Goal: Transaction & Acquisition: Purchase product/service

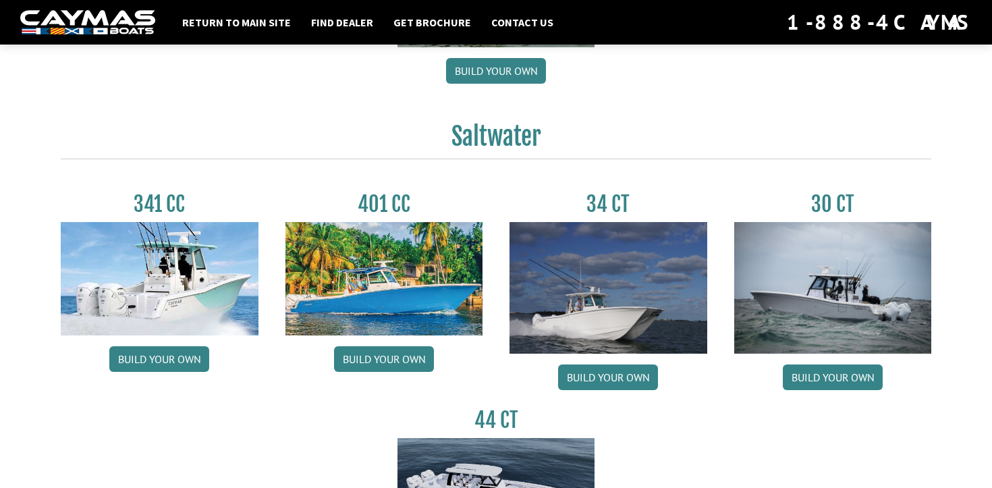
scroll to position [524, 0]
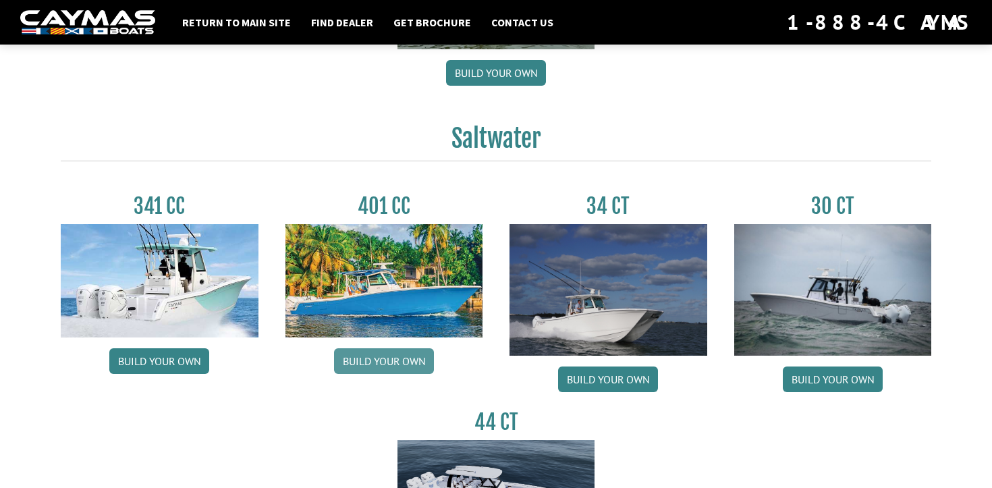
click at [418, 365] on link "Build your own" at bounding box center [384, 361] width 100 height 26
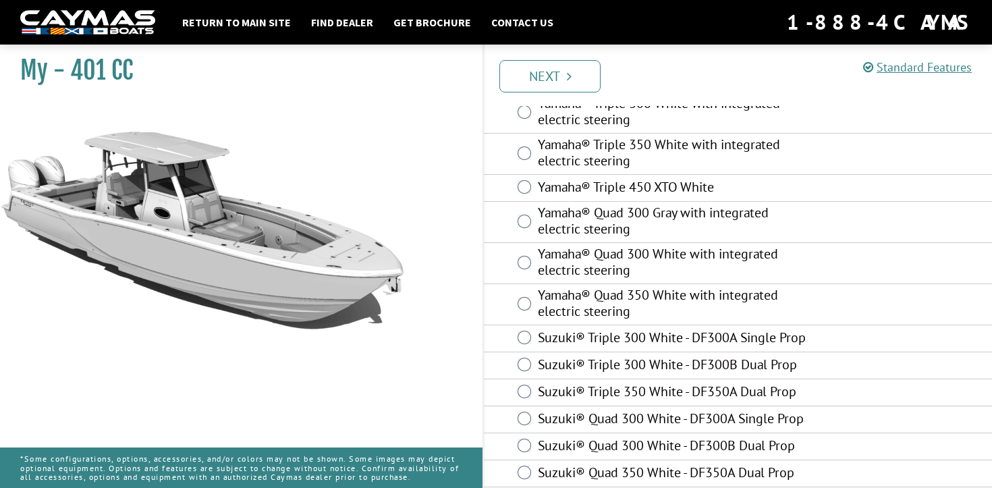
scroll to position [761, 0]
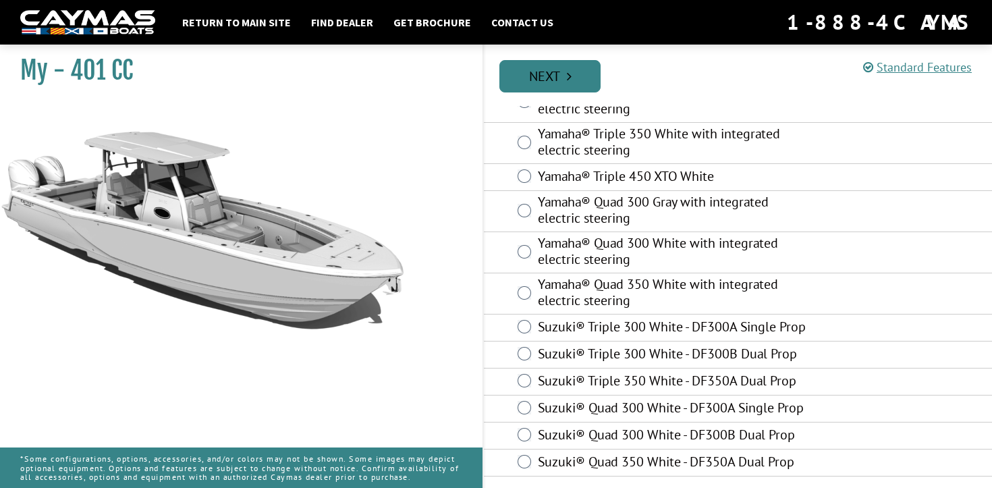
click at [562, 80] on link "Next" at bounding box center [550, 76] width 101 height 32
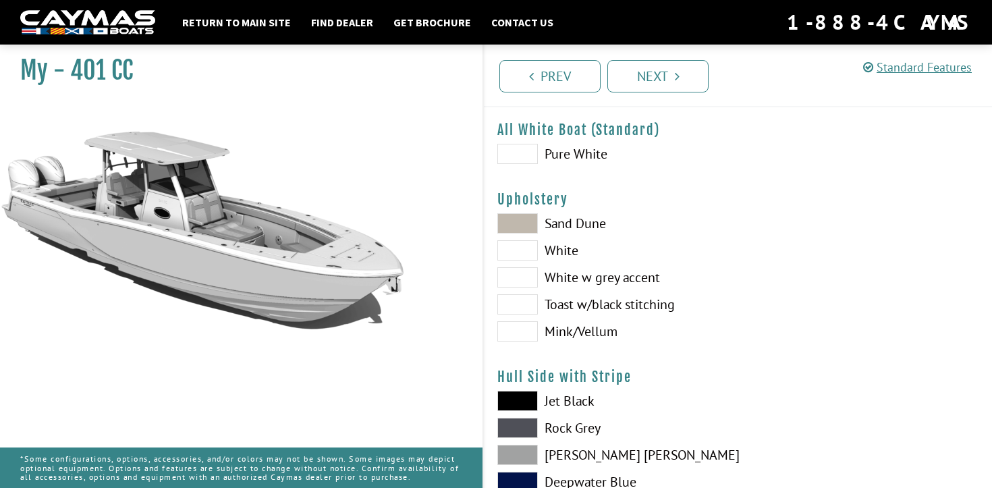
scroll to position [0, 0]
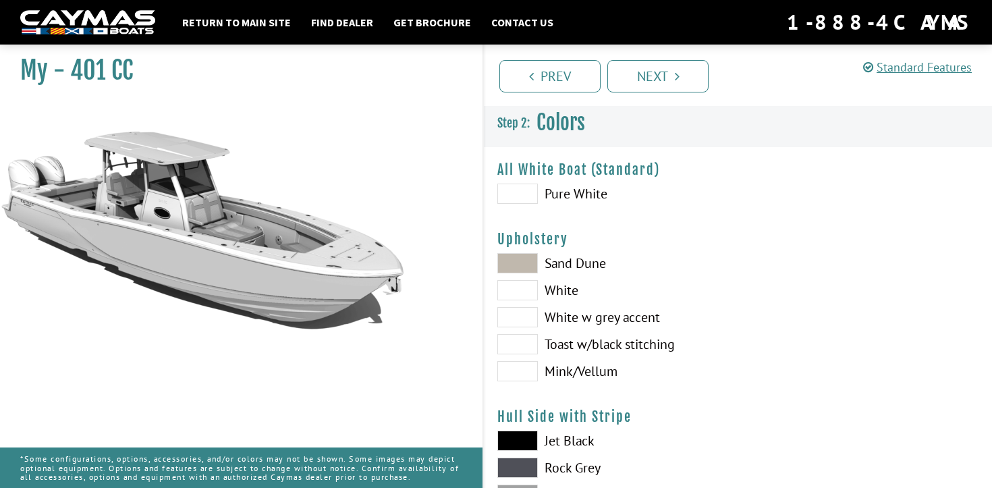
click at [518, 352] on span at bounding box center [517, 344] width 41 height 20
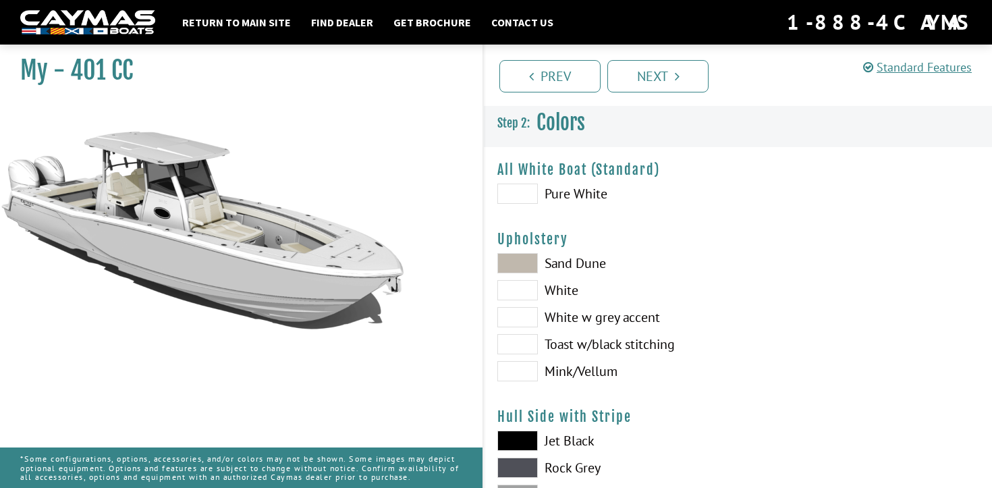
click at [515, 375] on span at bounding box center [517, 371] width 41 height 20
click at [525, 344] on span at bounding box center [517, 344] width 41 height 20
click at [521, 318] on span at bounding box center [517, 317] width 41 height 20
click at [529, 347] on span at bounding box center [517, 344] width 41 height 20
click at [529, 348] on span at bounding box center [517, 344] width 41 height 20
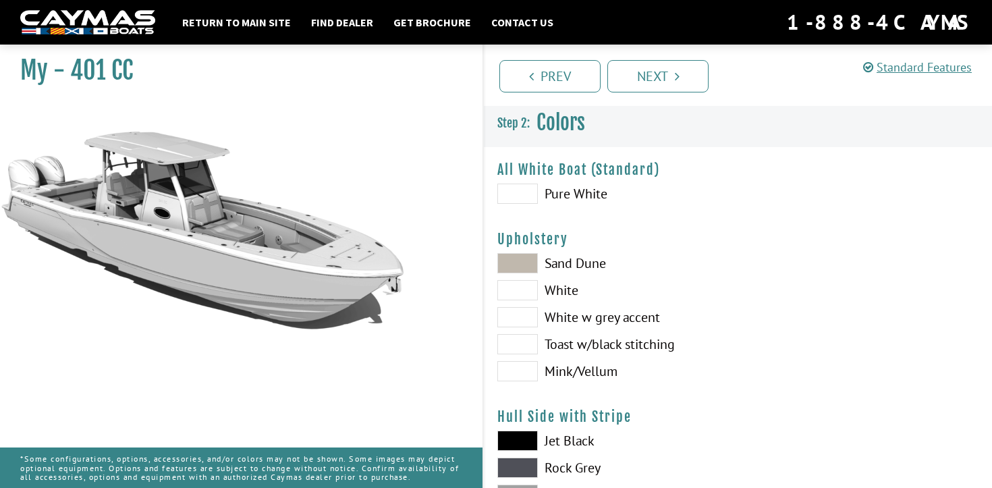
click at [529, 346] on span at bounding box center [517, 344] width 41 height 20
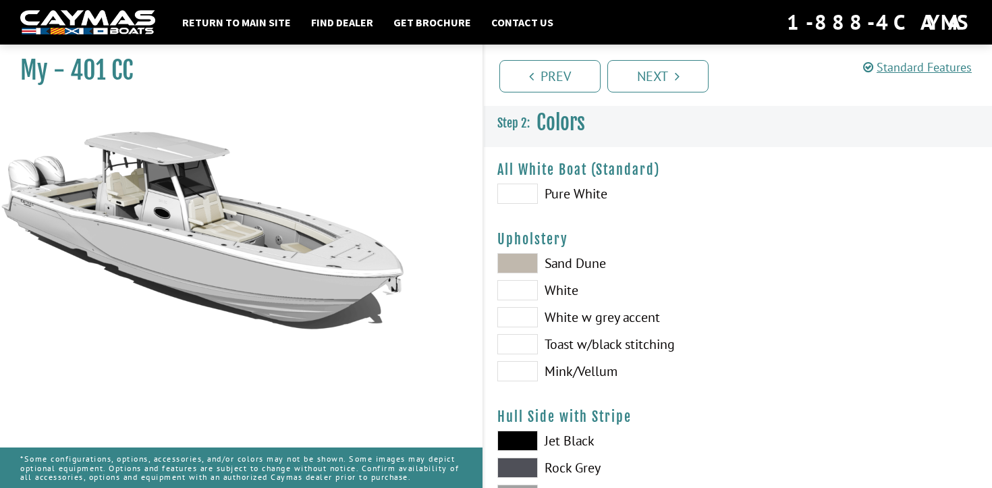
click at [529, 346] on span at bounding box center [517, 344] width 41 height 20
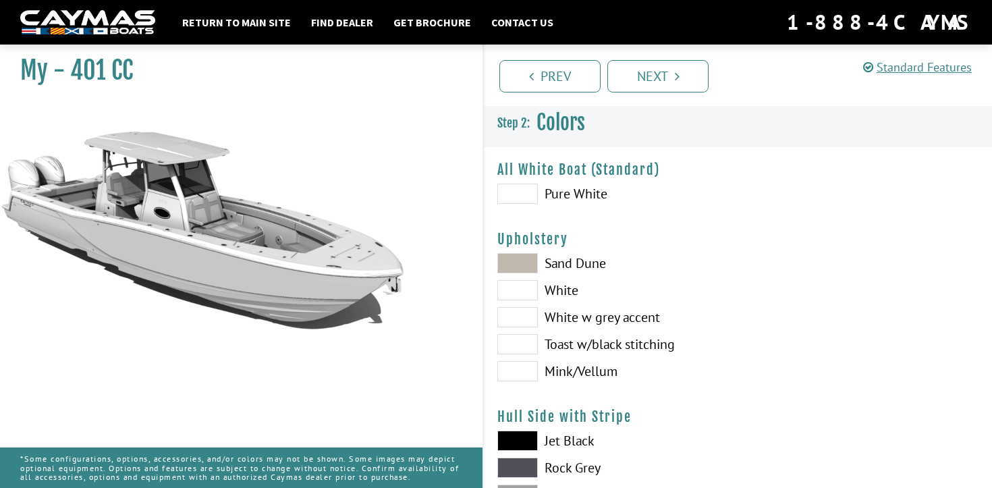
click at [529, 346] on span at bounding box center [517, 344] width 41 height 20
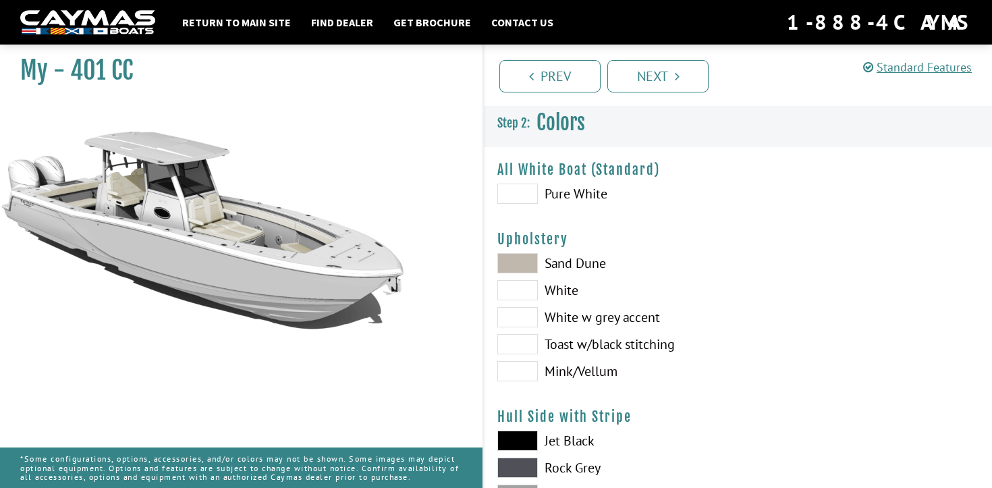
click at [529, 346] on span at bounding box center [517, 344] width 41 height 20
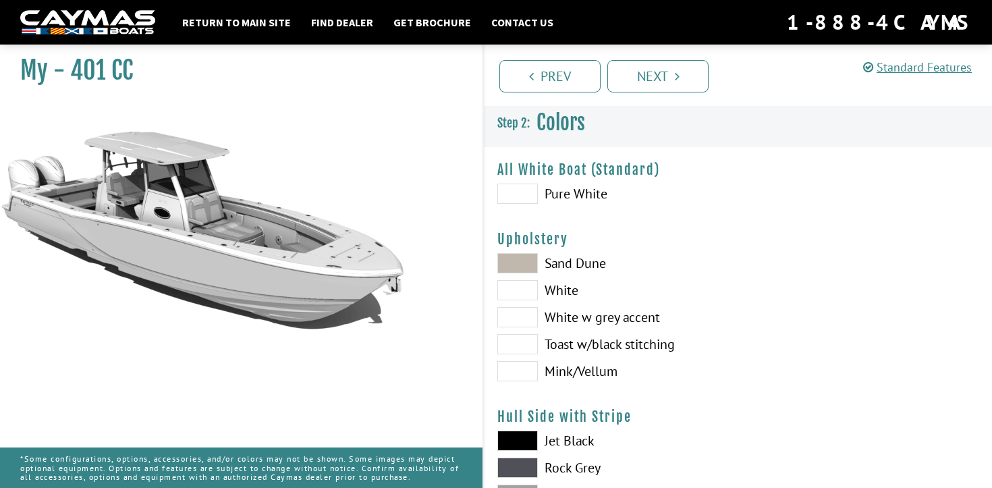
click at [529, 346] on span at bounding box center [517, 344] width 41 height 20
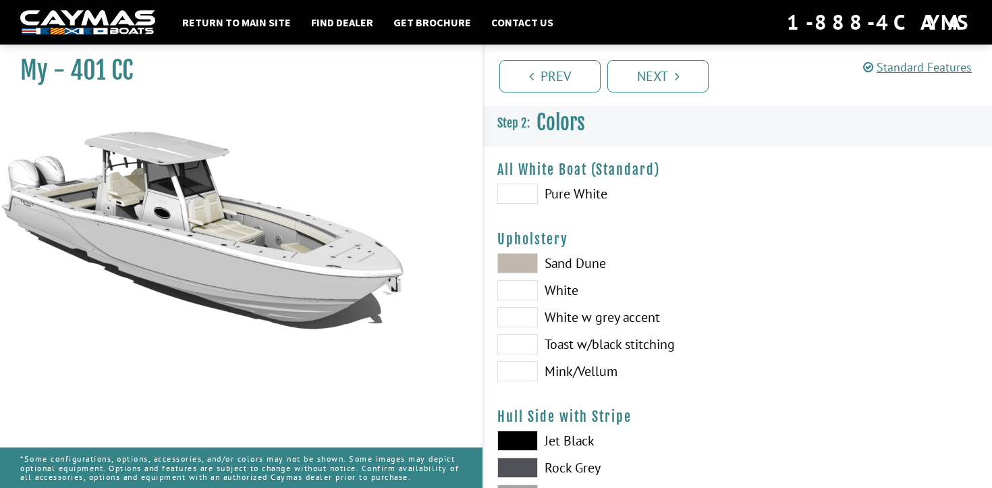
click at [520, 268] on span at bounding box center [517, 263] width 41 height 20
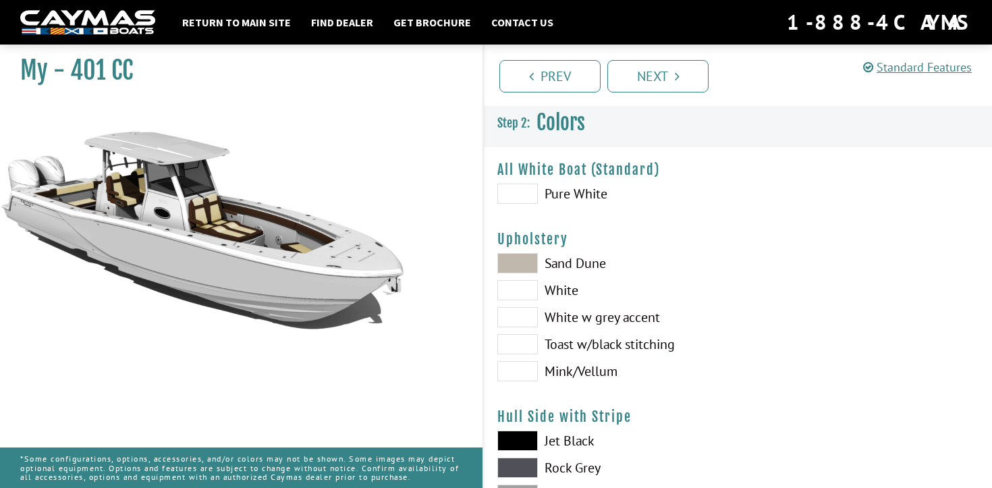
click at [520, 268] on span at bounding box center [517, 263] width 41 height 20
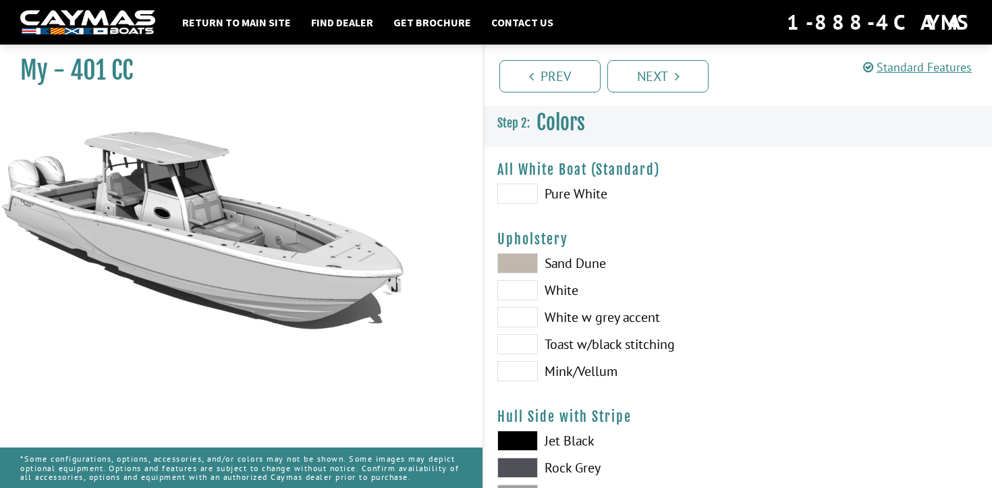
click at [520, 268] on span at bounding box center [517, 263] width 41 height 20
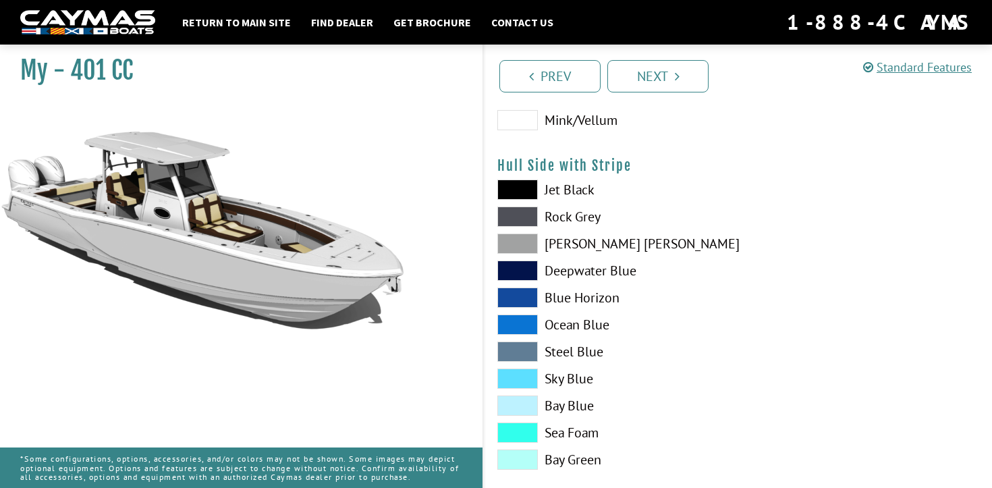
scroll to position [267, 0]
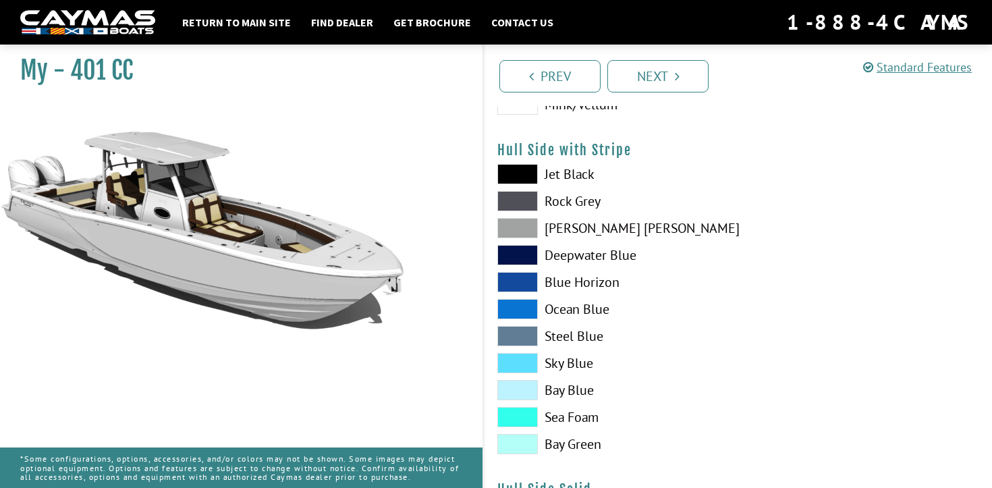
click at [513, 247] on span at bounding box center [517, 255] width 41 height 20
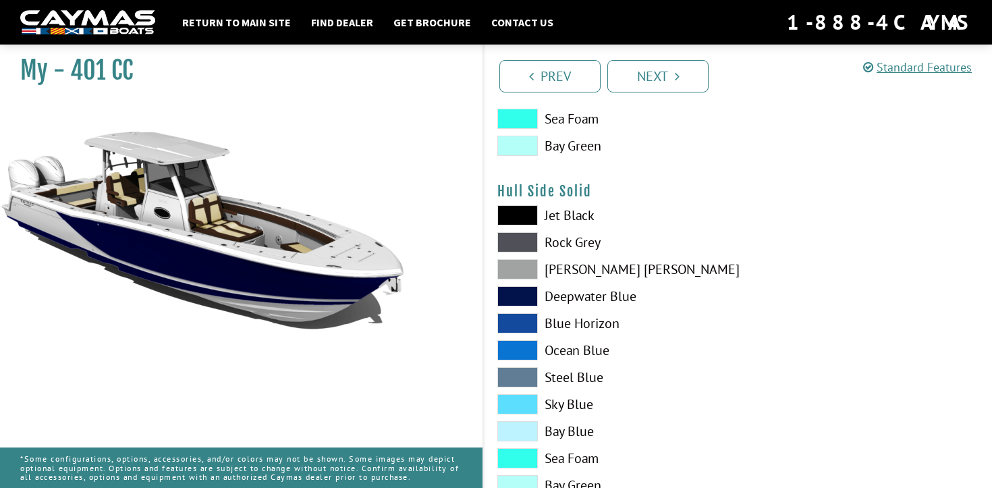
scroll to position [568, 0]
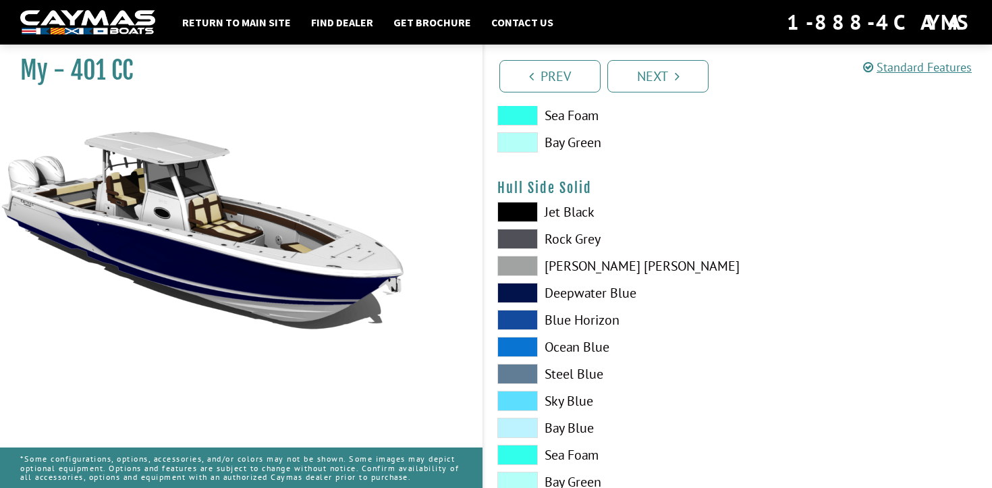
click at [517, 379] on span at bounding box center [517, 374] width 41 height 20
click at [524, 213] on span at bounding box center [517, 212] width 41 height 20
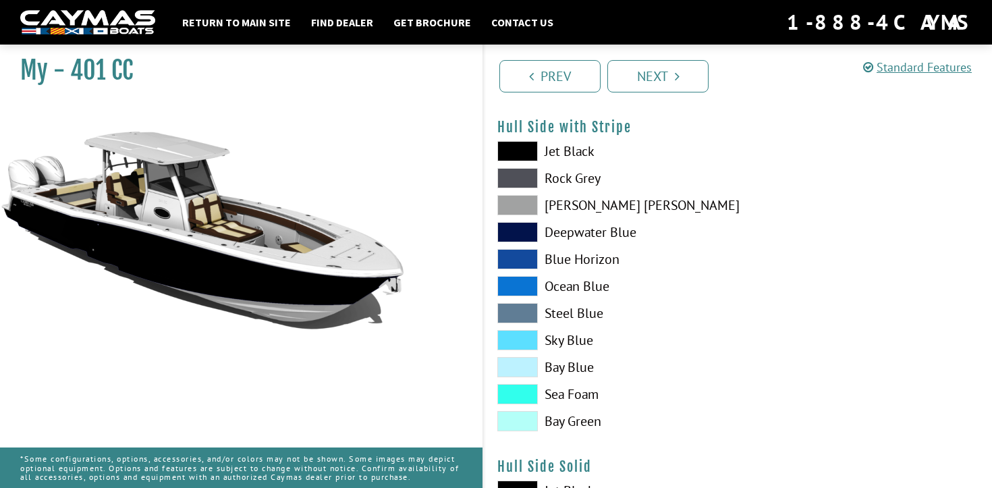
scroll to position [288, 0]
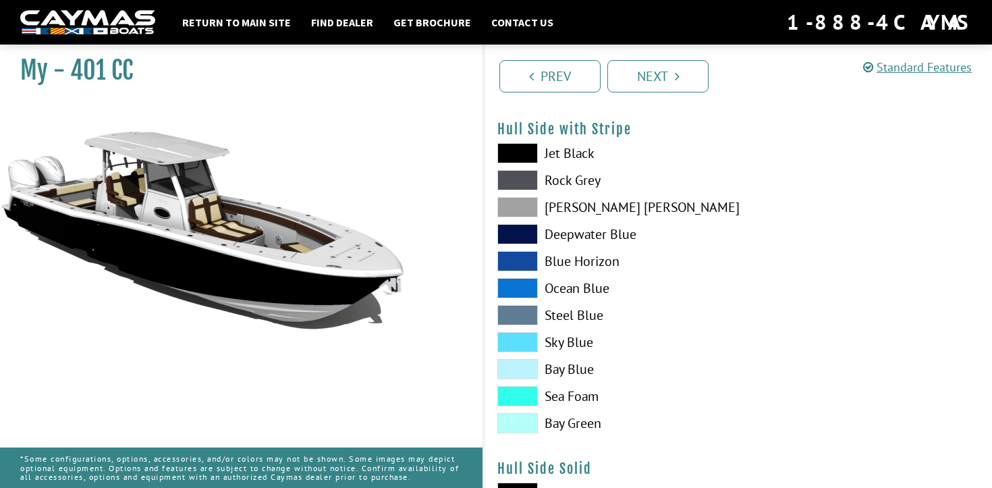
click at [514, 396] on span at bounding box center [517, 396] width 41 height 20
click at [529, 156] on span at bounding box center [517, 153] width 41 height 20
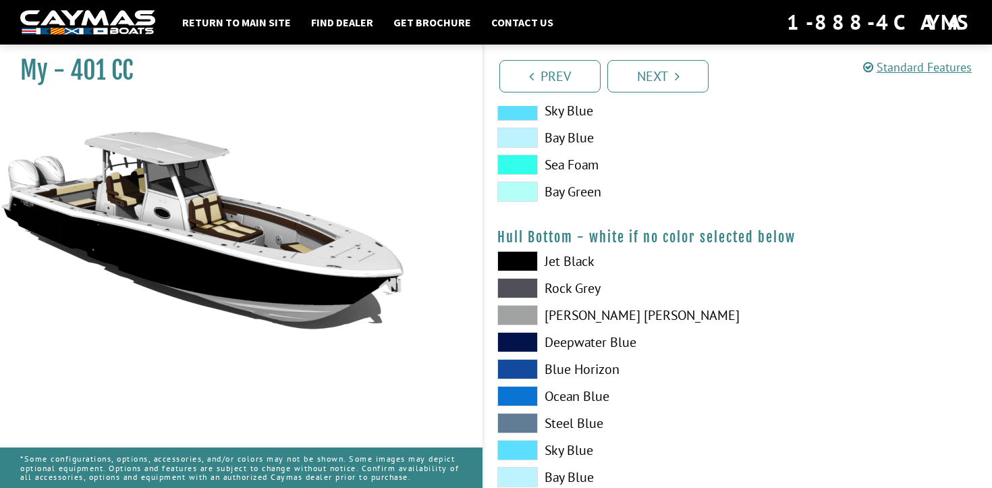
scroll to position [863, 0]
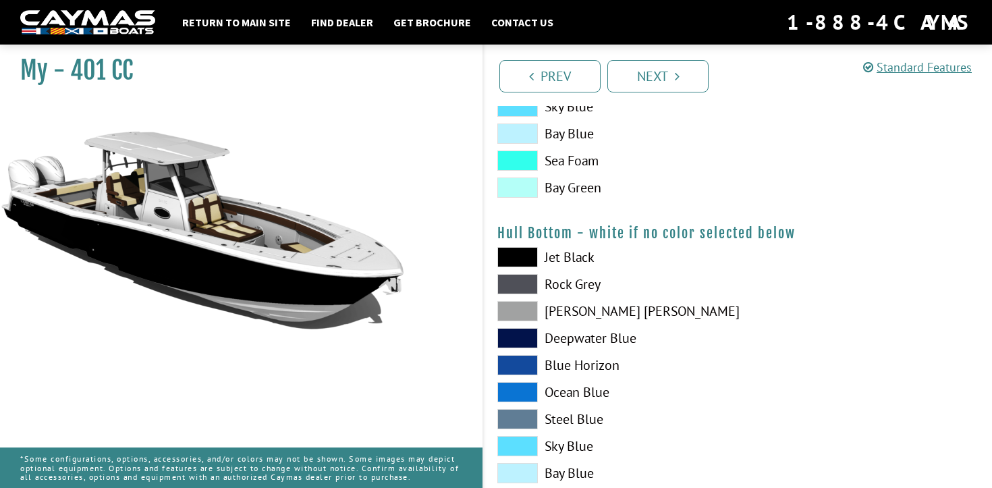
click at [531, 253] on span at bounding box center [517, 257] width 41 height 20
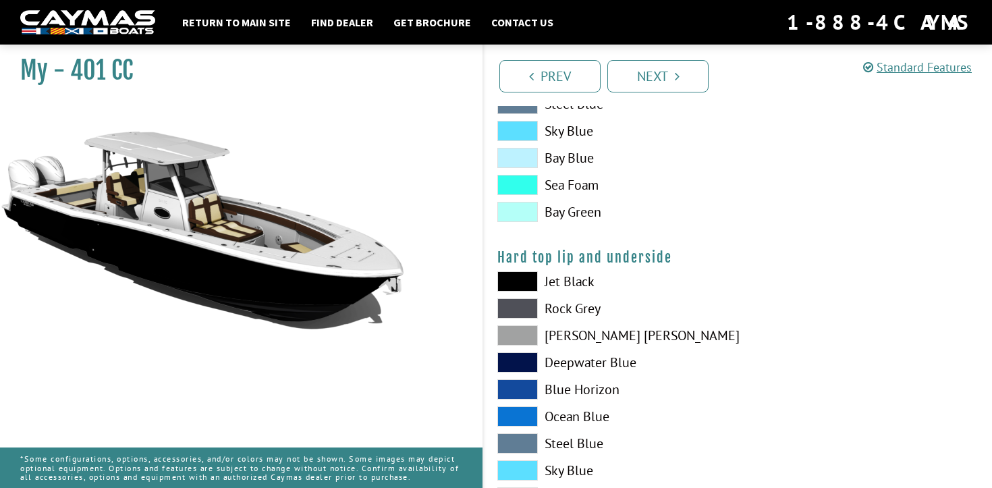
scroll to position [1180, 0]
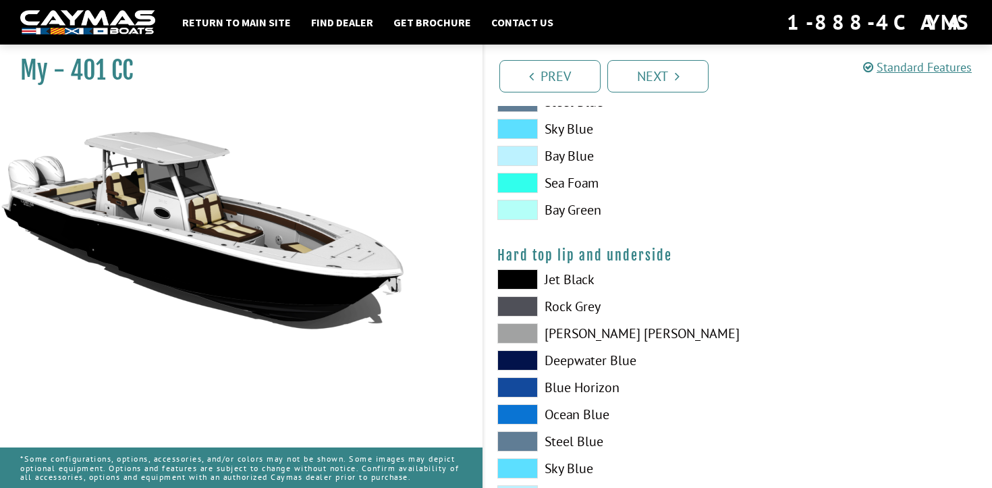
click at [516, 290] on div "Jet Black Rock Grey Dove Gray Deepwater Blue Blue Horizon Ocean Blue" at bounding box center [611, 417] width 254 height 297
click at [517, 277] on span at bounding box center [517, 279] width 41 height 20
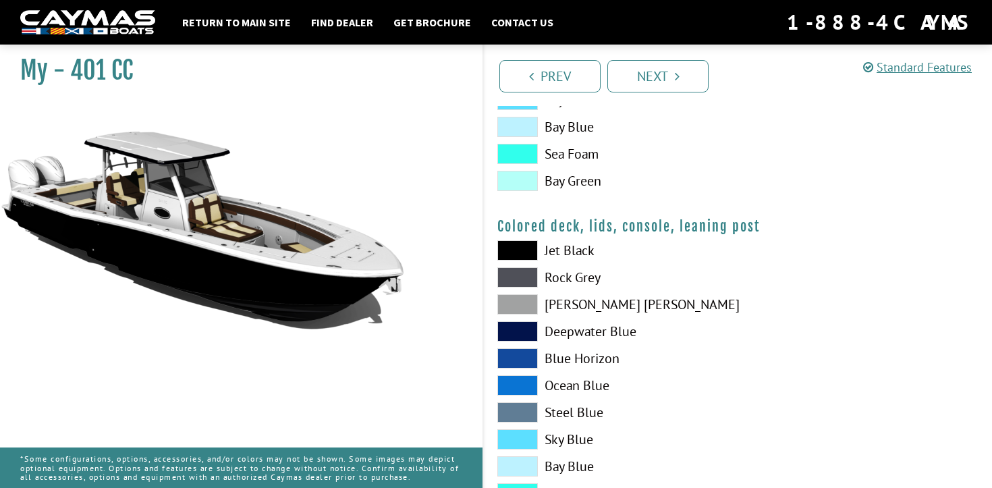
scroll to position [1551, 0]
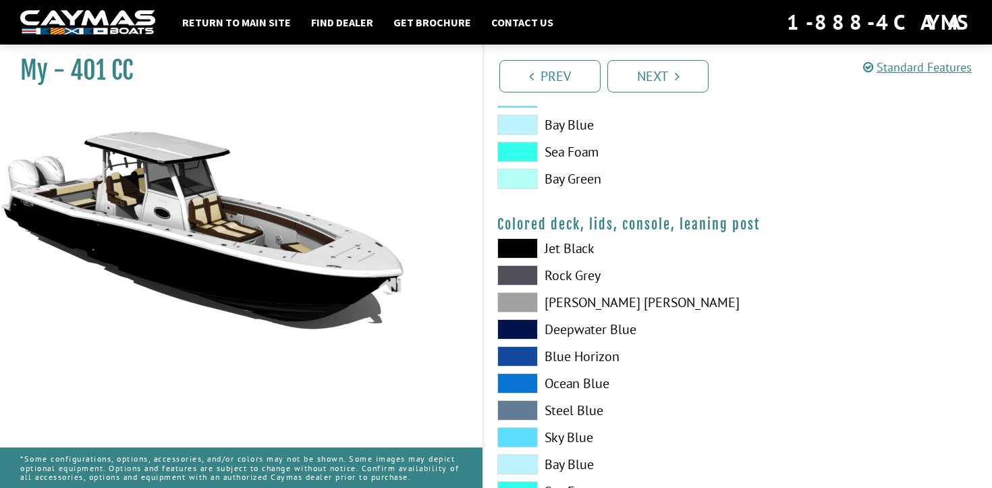
click at [525, 246] on span at bounding box center [517, 248] width 41 height 20
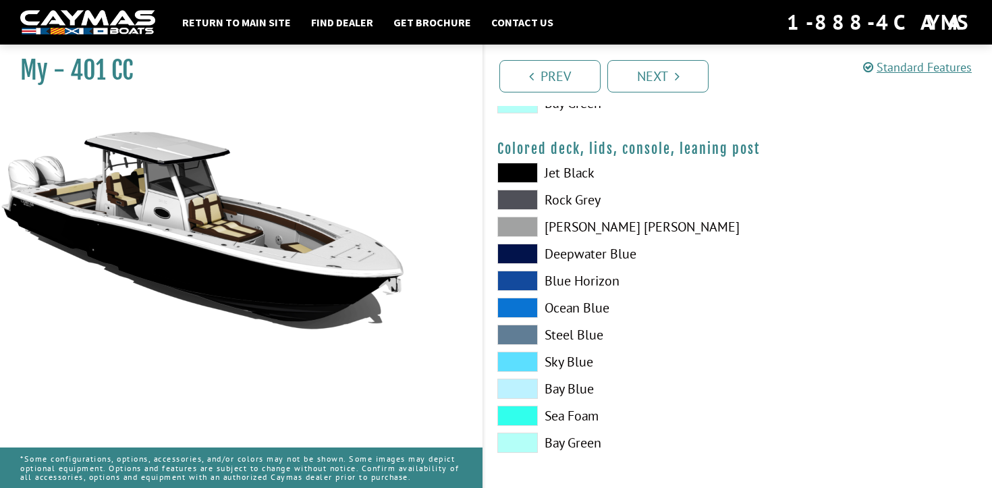
scroll to position [1631, 0]
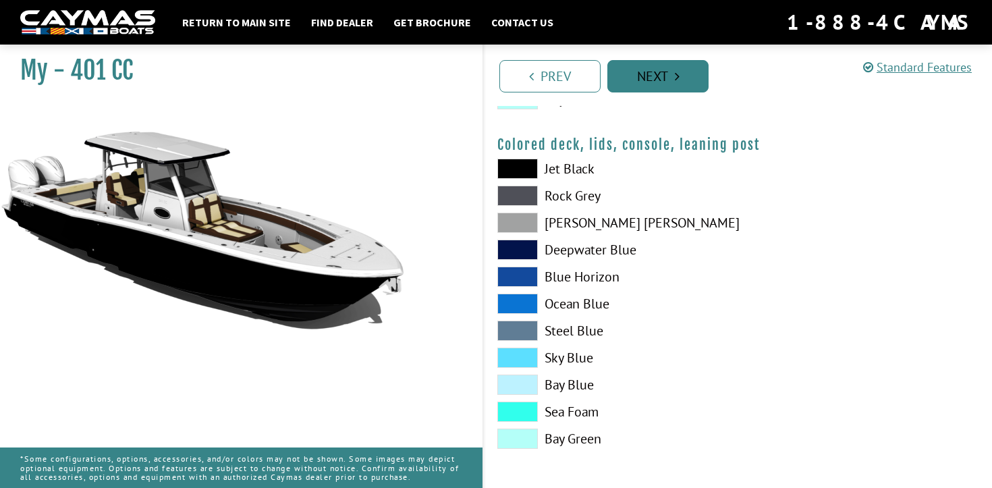
click at [649, 80] on link "Next" at bounding box center [658, 76] width 101 height 32
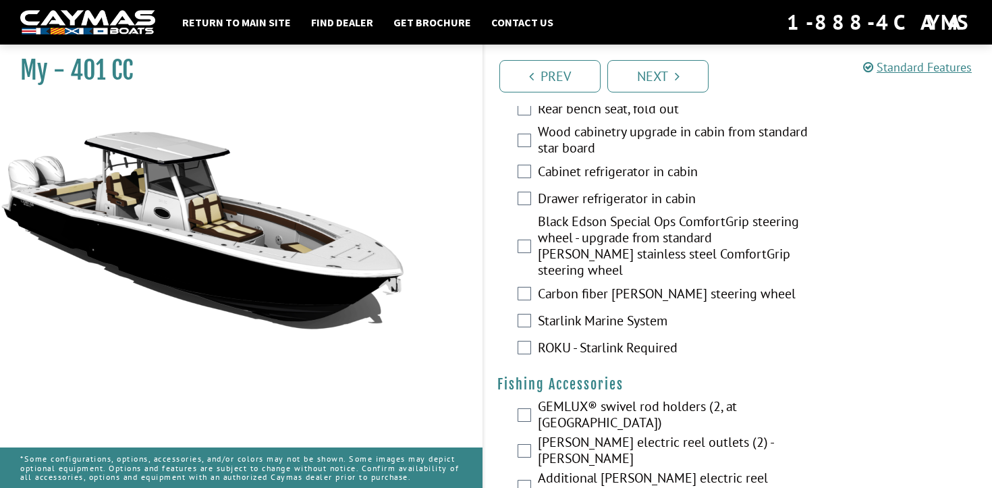
scroll to position [1555, 0]
